Goal: Task Accomplishment & Management: Manage account settings

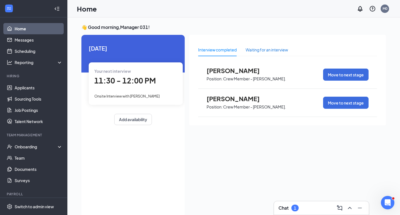
click at [252, 50] on div "Waiting for an interview" at bounding box center [267, 50] width 42 height 6
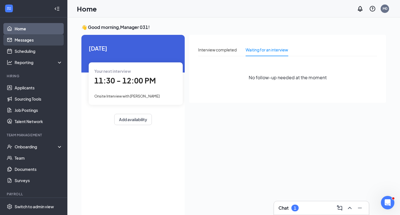
click at [34, 42] on link "Messages" at bounding box center [39, 39] width 48 height 11
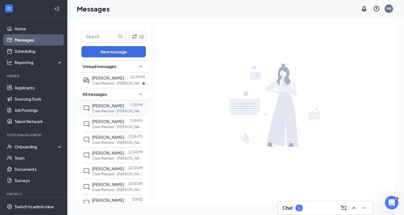
click at [98, 105] on span "[PERSON_NAME]" at bounding box center [108, 105] width 32 height 5
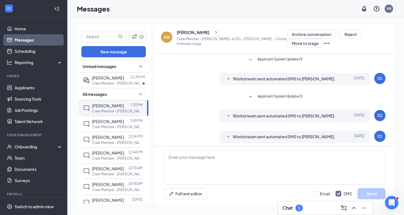
scroll to position [23, 0]
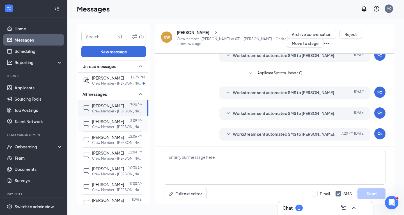
click at [111, 127] on p "Crew Member - [PERSON_NAME]. at 031 - [PERSON_NAME]." at bounding box center [117, 126] width 51 height 5
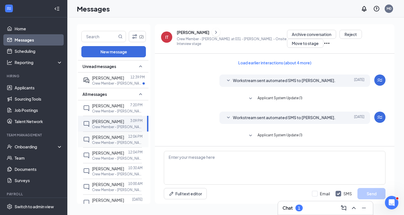
click at [113, 141] on p "Crew Member - [PERSON_NAME]. at 031 - [PERSON_NAME]." at bounding box center [117, 142] width 51 height 5
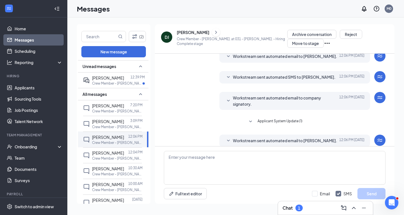
scroll to position [100, 0]
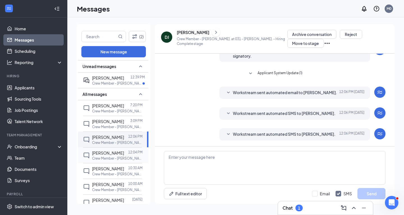
click at [126, 160] on p "Crew Member - [PERSON_NAME]. at 031 - [PERSON_NAME]." at bounding box center [117, 158] width 51 height 5
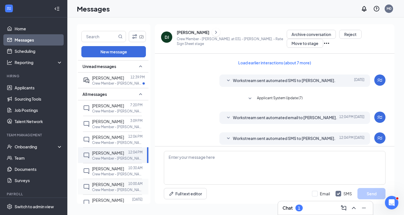
click at [117, 186] on span "[PERSON_NAME]" at bounding box center [108, 184] width 32 height 5
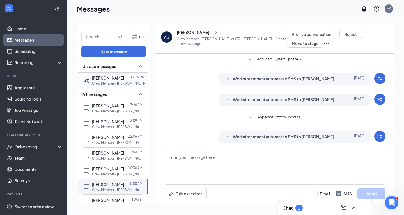
click at [97, 76] on span "[PERSON_NAME]" at bounding box center [108, 77] width 32 height 5
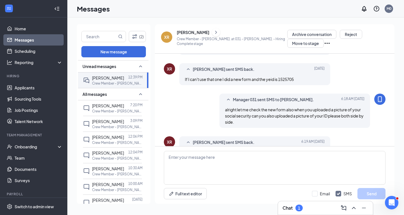
scroll to position [28, 0]
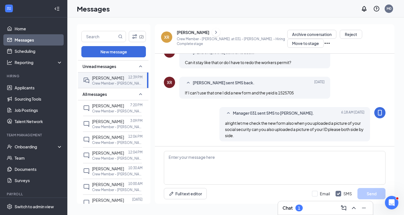
click at [198, 30] on div "[PERSON_NAME]" at bounding box center [193, 32] width 33 height 6
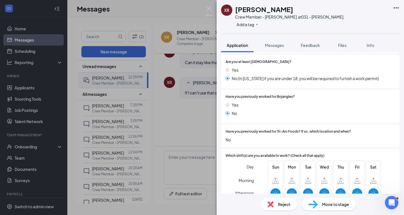
scroll to position [168, 0]
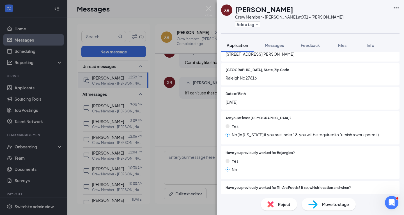
click at [154, 117] on div "XR [PERSON_NAME] Crew Member - [PERSON_NAME]. at 031 - [PERSON_NAME]. Add a tag…" at bounding box center [202, 107] width 404 height 215
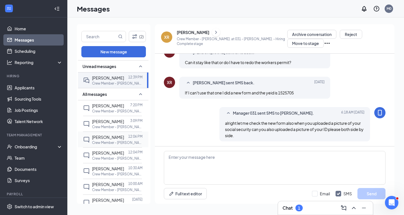
click at [107, 137] on span "[PERSON_NAME]" at bounding box center [108, 136] width 32 height 5
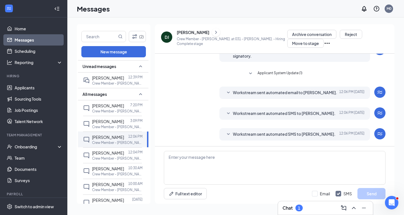
scroll to position [100, 0]
click at [209, 31] on div "[PERSON_NAME]" at bounding box center [232, 32] width 111 height 8
click at [210, 32] on div "[PERSON_NAME]" at bounding box center [232, 32] width 111 height 8
click at [191, 35] on div "[PERSON_NAME]" at bounding box center [232, 32] width 111 height 8
click at [194, 32] on div "[PERSON_NAME]" at bounding box center [193, 32] width 33 height 6
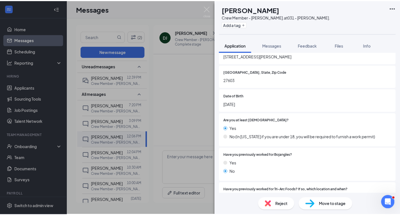
scroll to position [196, 0]
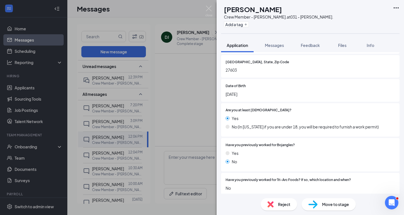
click at [81, 56] on div "DJ [PERSON_NAME] Crew Member - [PERSON_NAME]. at 031 - [PERSON_NAME]. Add a tag…" at bounding box center [202, 107] width 404 height 215
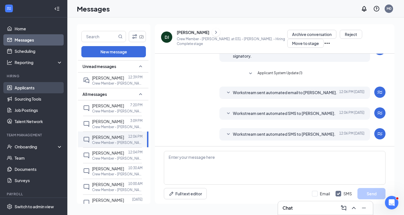
click at [31, 87] on link "Applicants" at bounding box center [39, 87] width 48 height 11
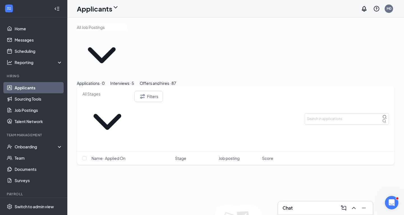
click at [134, 80] on button "Interviews · 5" at bounding box center [122, 83] width 24 height 6
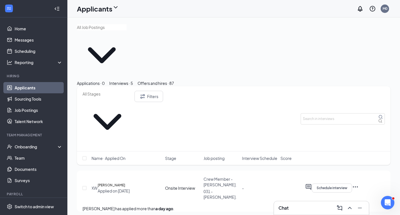
click at [176, 185] on div "Onsite Interview" at bounding box center [182, 188] width 35 height 6
click at [117, 182] on h5 "[PERSON_NAME]" at bounding box center [112, 185] width 28 height 6
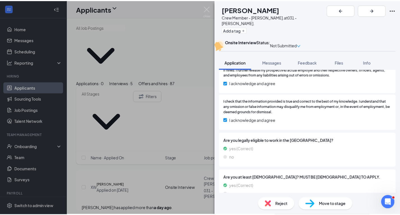
scroll to position [861, 0]
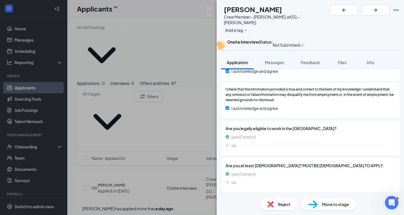
click at [197, 112] on div "XW [PERSON_NAME] Crew Member - [PERSON_NAME]. at 031 - [PERSON_NAME]. Add a tag…" at bounding box center [202, 107] width 404 height 215
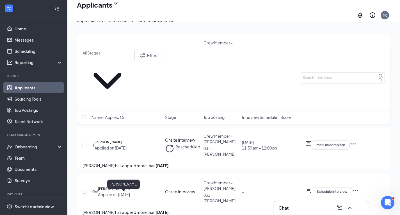
scroll to position [113, 0]
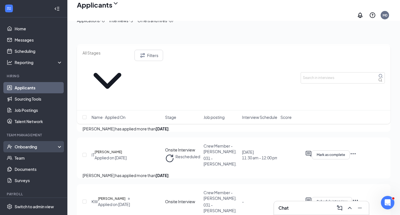
click at [31, 148] on div "Onboarding" at bounding box center [36, 147] width 43 height 6
